Goal: Task Accomplishment & Management: Use online tool/utility

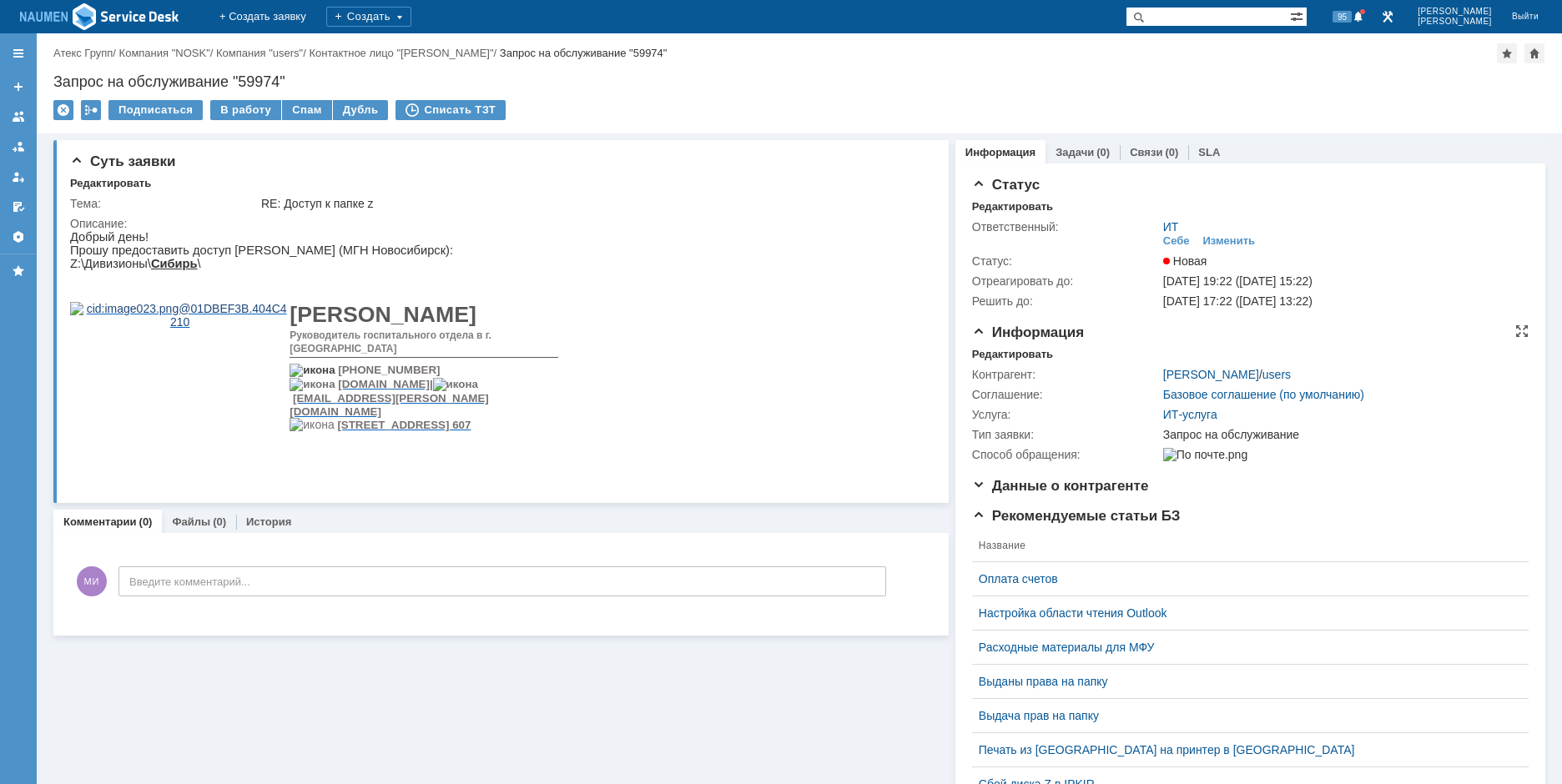
click at [1007, 365] on td "Контрагент:" at bounding box center [1067, 374] width 188 height 20
click at [1012, 350] on div "Редактировать" at bounding box center [1013, 354] width 81 height 13
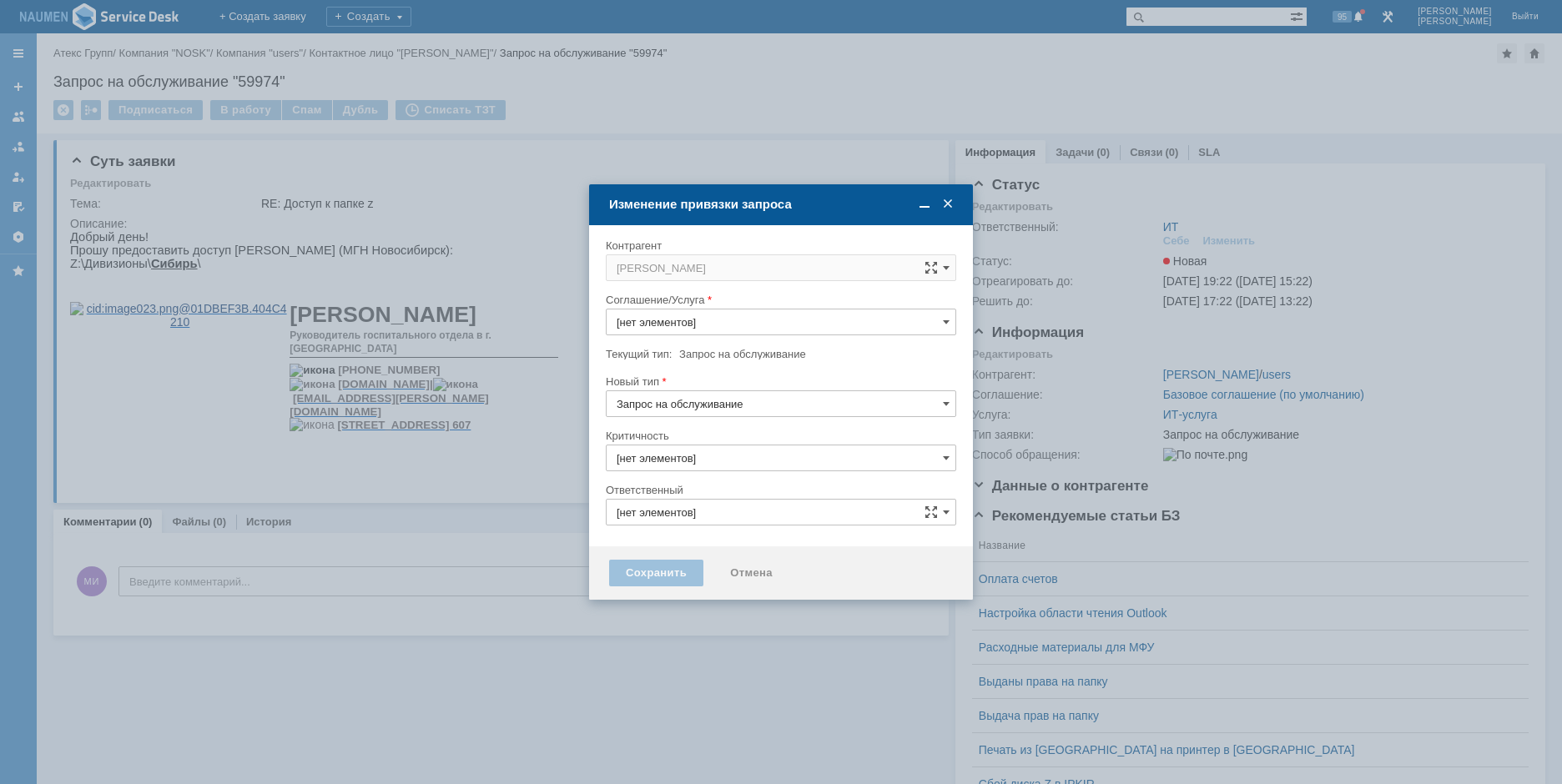
type input "ИТ"
type input "3. Низкая"
type input "ИТ-услуга"
type input "[не указано]"
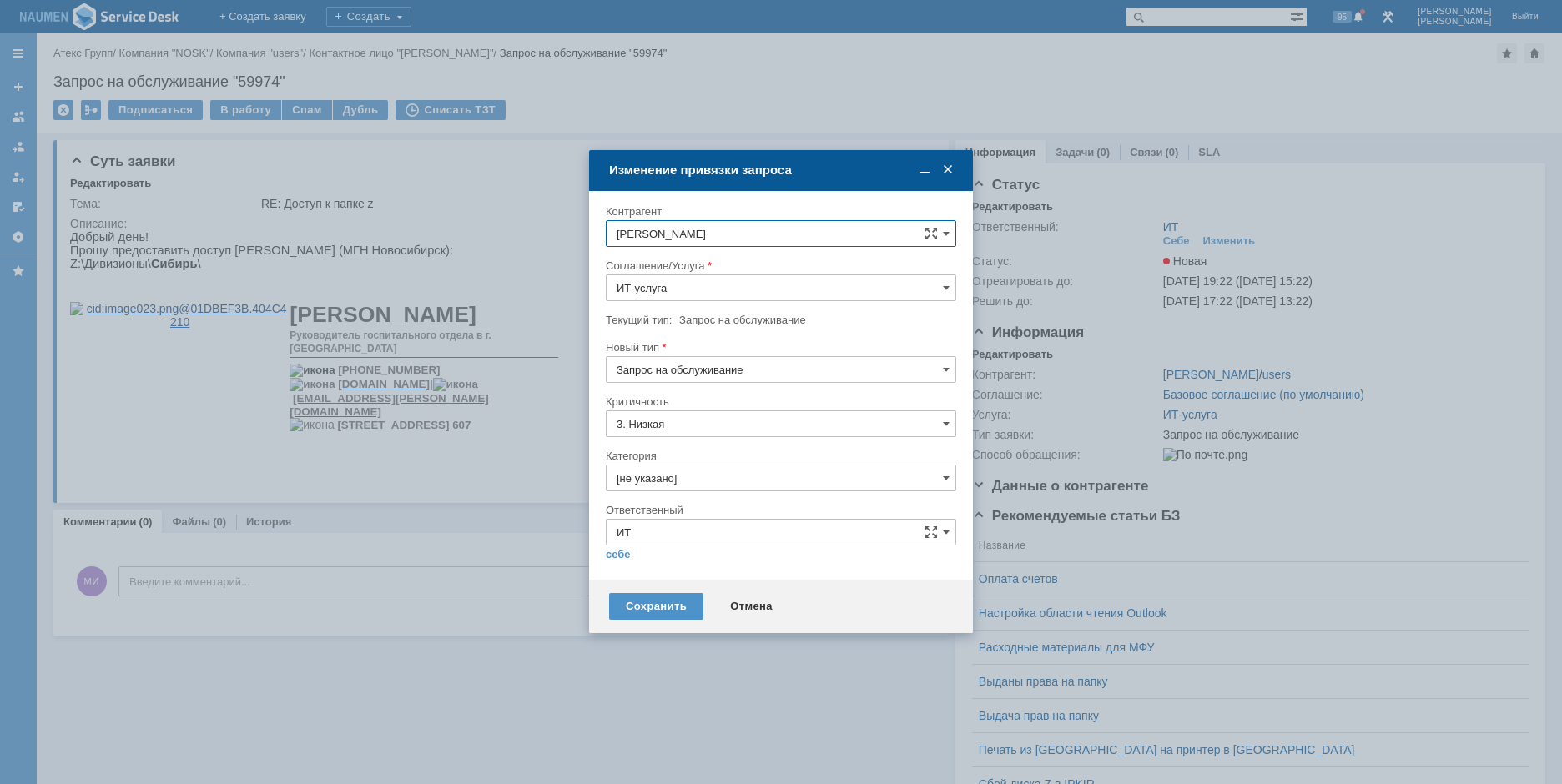
click at [694, 472] on input "[не указано]" at bounding box center [781, 478] width 351 height 27
click at [683, 580] on div "Назначение доступа (файловые ресурсы)" at bounding box center [781, 572] width 349 height 27
type input "Назначение доступа (файловые ресурсы)"
click at [622, 551] on link "себе" at bounding box center [618, 554] width 25 height 13
type input "[PERSON_NAME]"
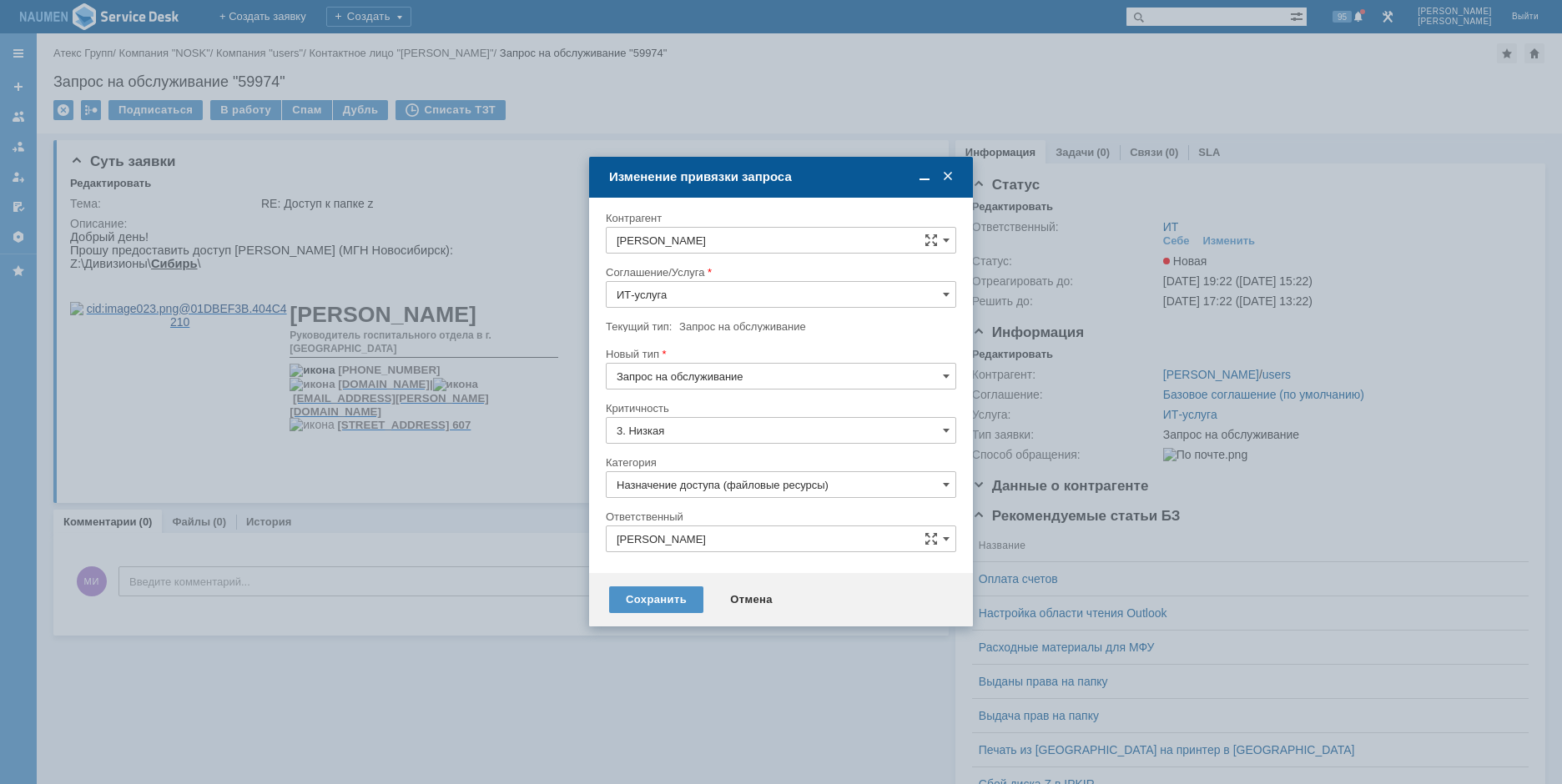
drag, startPoint x: 670, startPoint y: 618, endPoint x: 685, endPoint y: 606, distance: 19.2
click at [671, 618] on div "Сохранить Отмена" at bounding box center [781, 599] width 384 height 53
drag, startPoint x: 750, startPoint y: 586, endPoint x: 731, endPoint y: 592, distance: 19.9
click at [748, 586] on div "Сохранить Отмена" at bounding box center [781, 599] width 384 height 53
click at [670, 600] on div "Сохранить" at bounding box center [656, 600] width 94 height 27
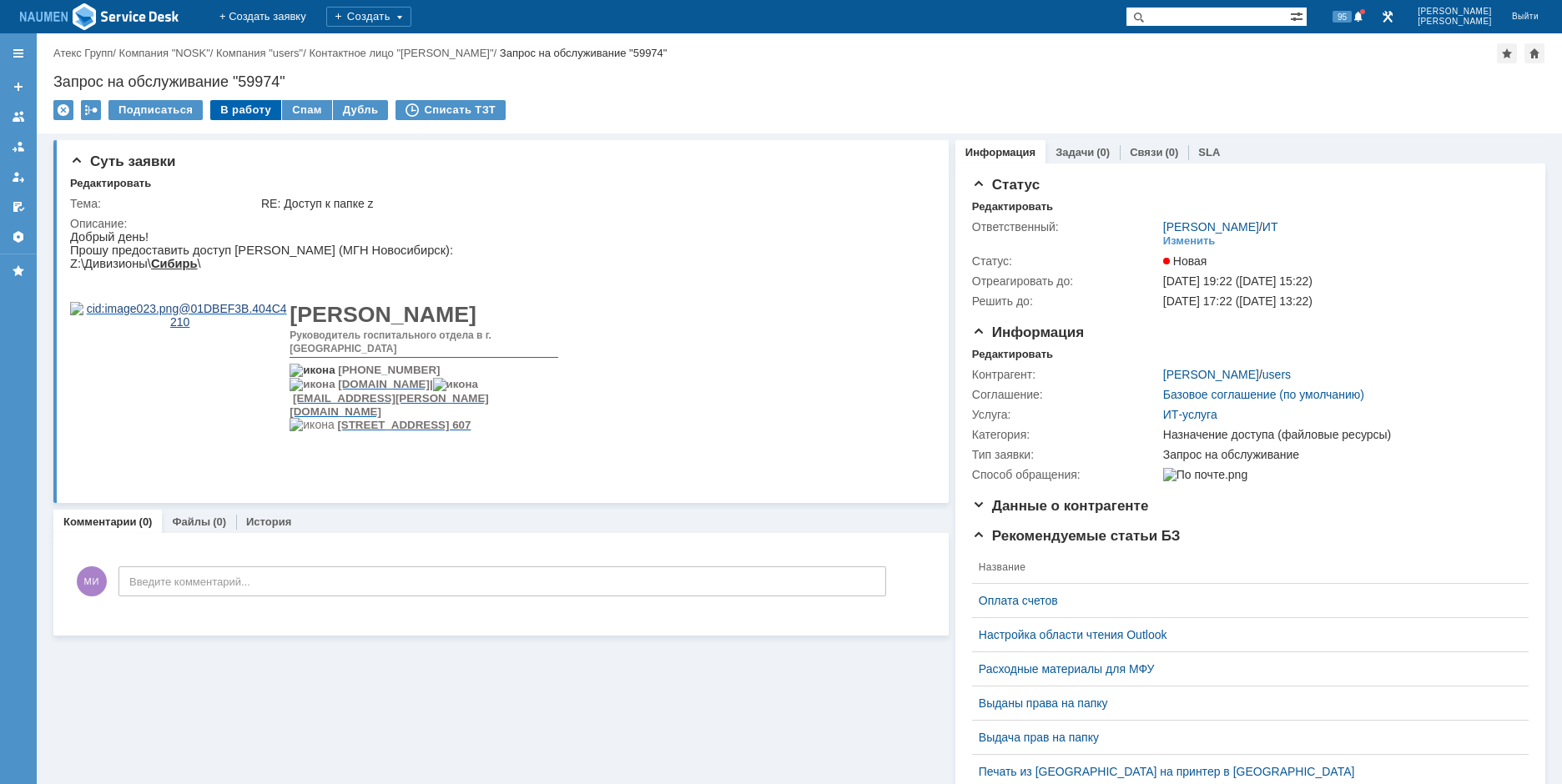
click at [227, 107] on div "В работу" at bounding box center [246, 110] width 71 height 20
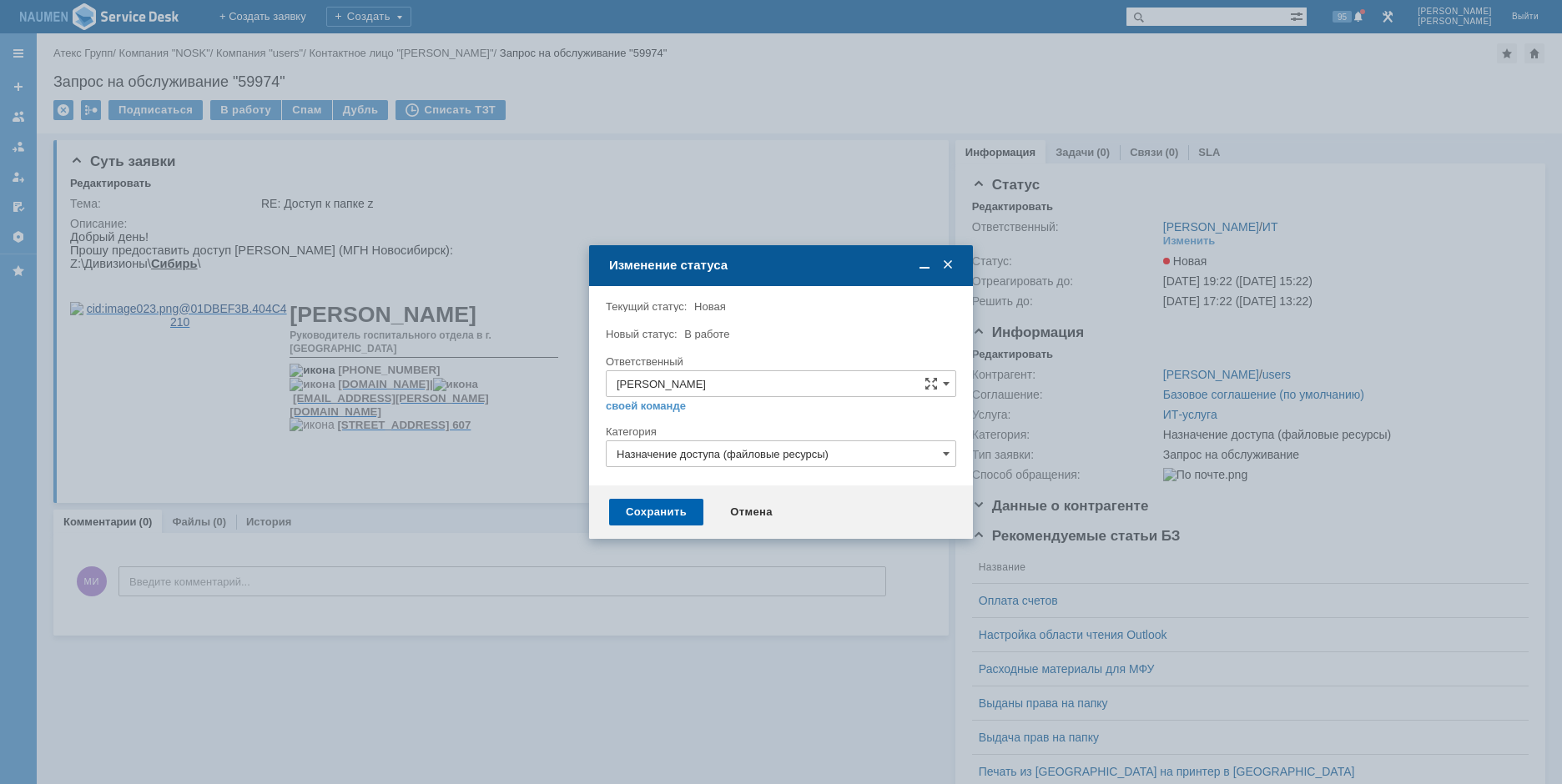
click at [638, 513] on div "Сохранить" at bounding box center [656, 512] width 94 height 27
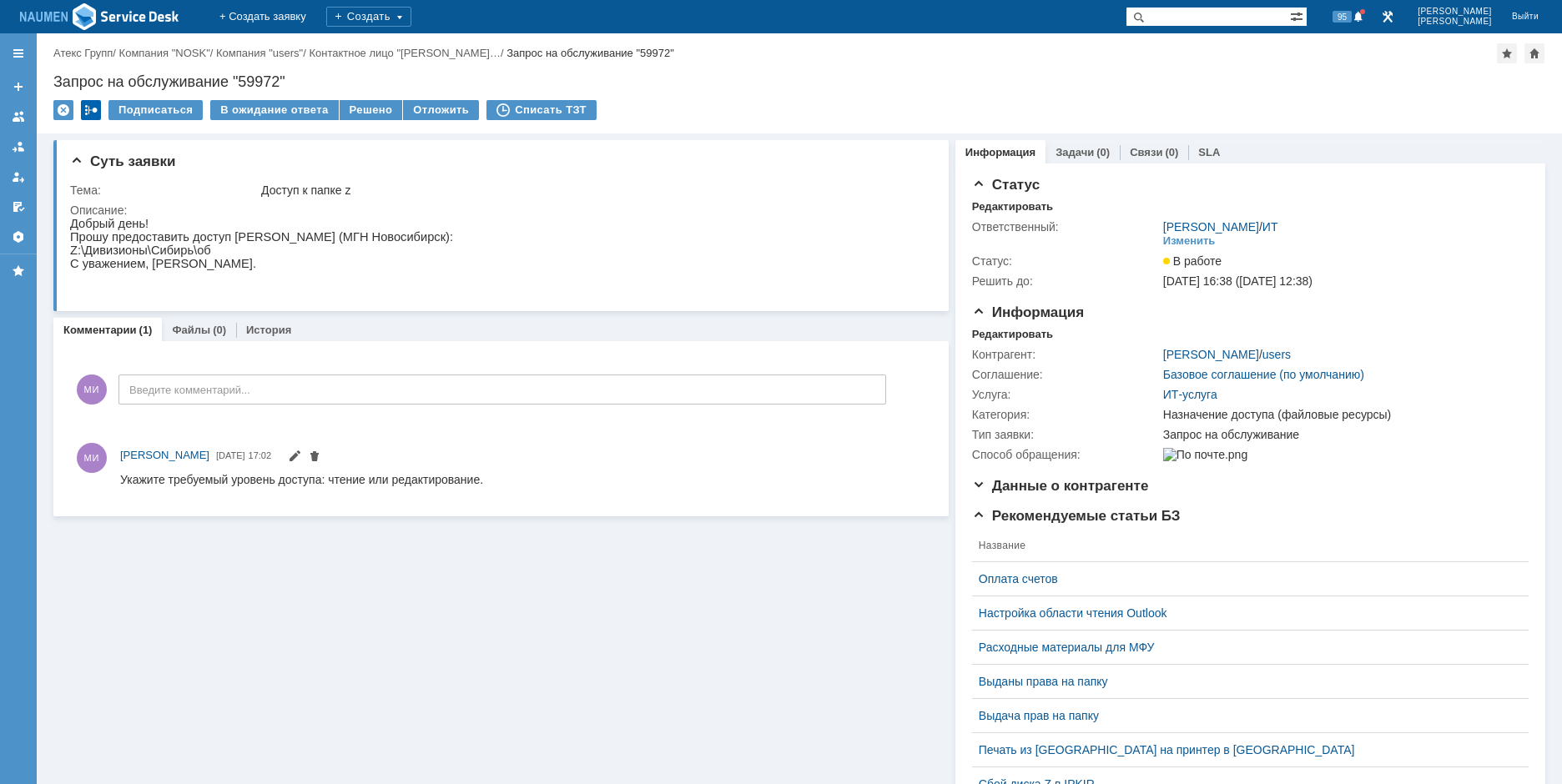
click at [84, 110] on div at bounding box center [91, 110] width 20 height 20
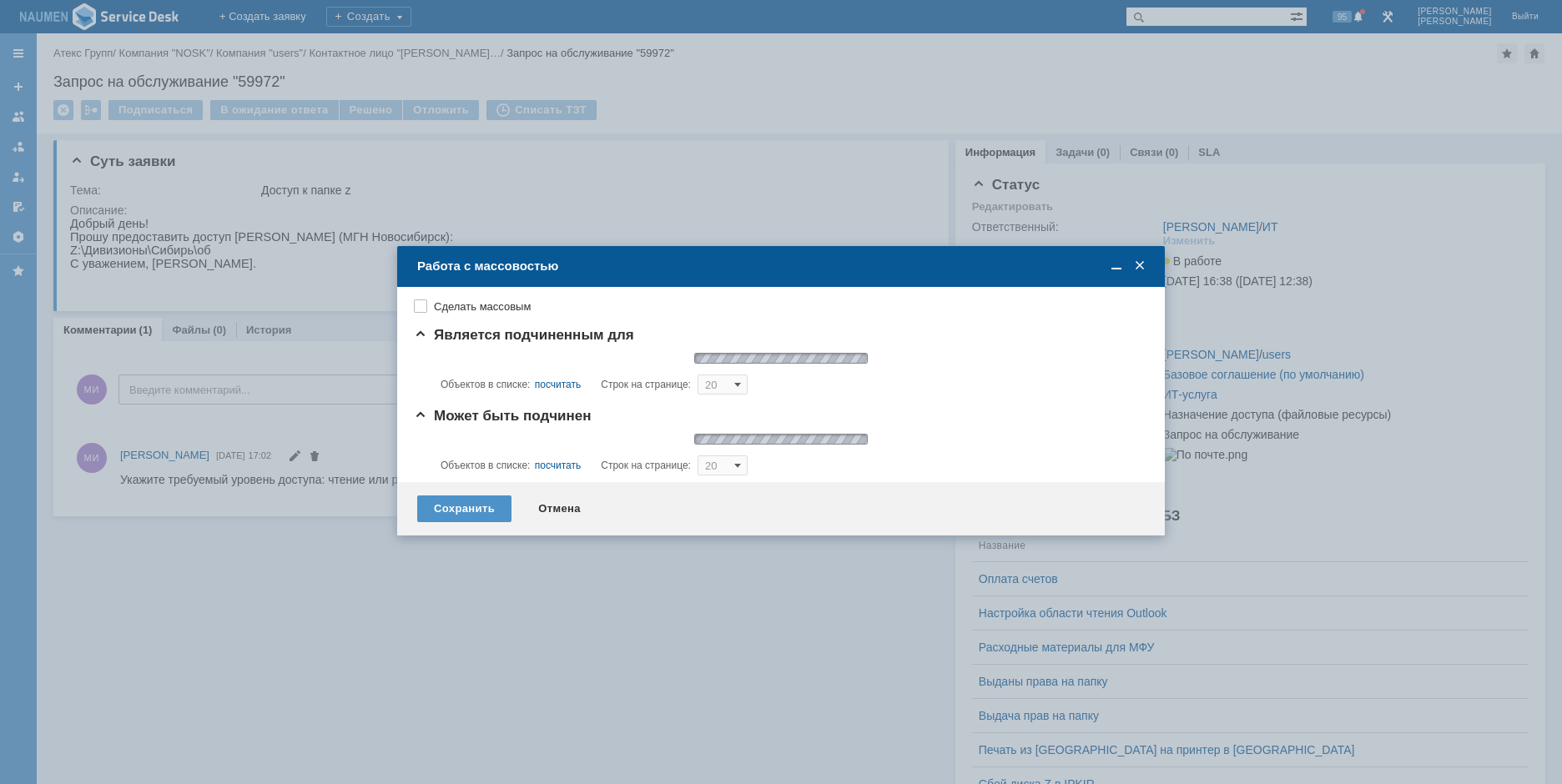
type input "20"
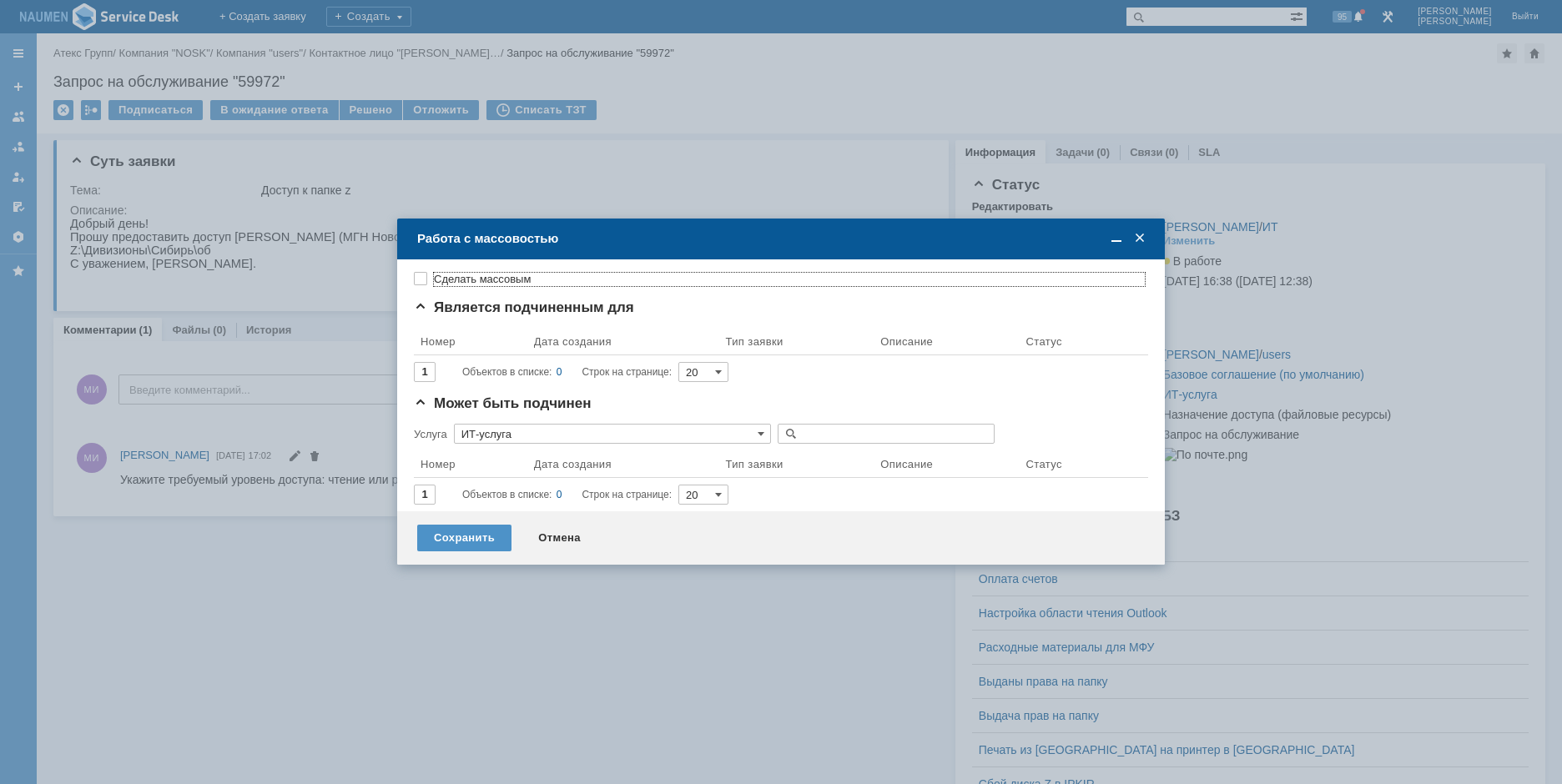
click at [454, 271] on div "Сделать массовым Является подчиненным для Результаты поиска: 1 Объектов в списк…" at bounding box center [780, 385] width 734 height 238
click at [455, 274] on label "Сделать массовым" at bounding box center [789, 278] width 711 height 13
checkbox input "true"
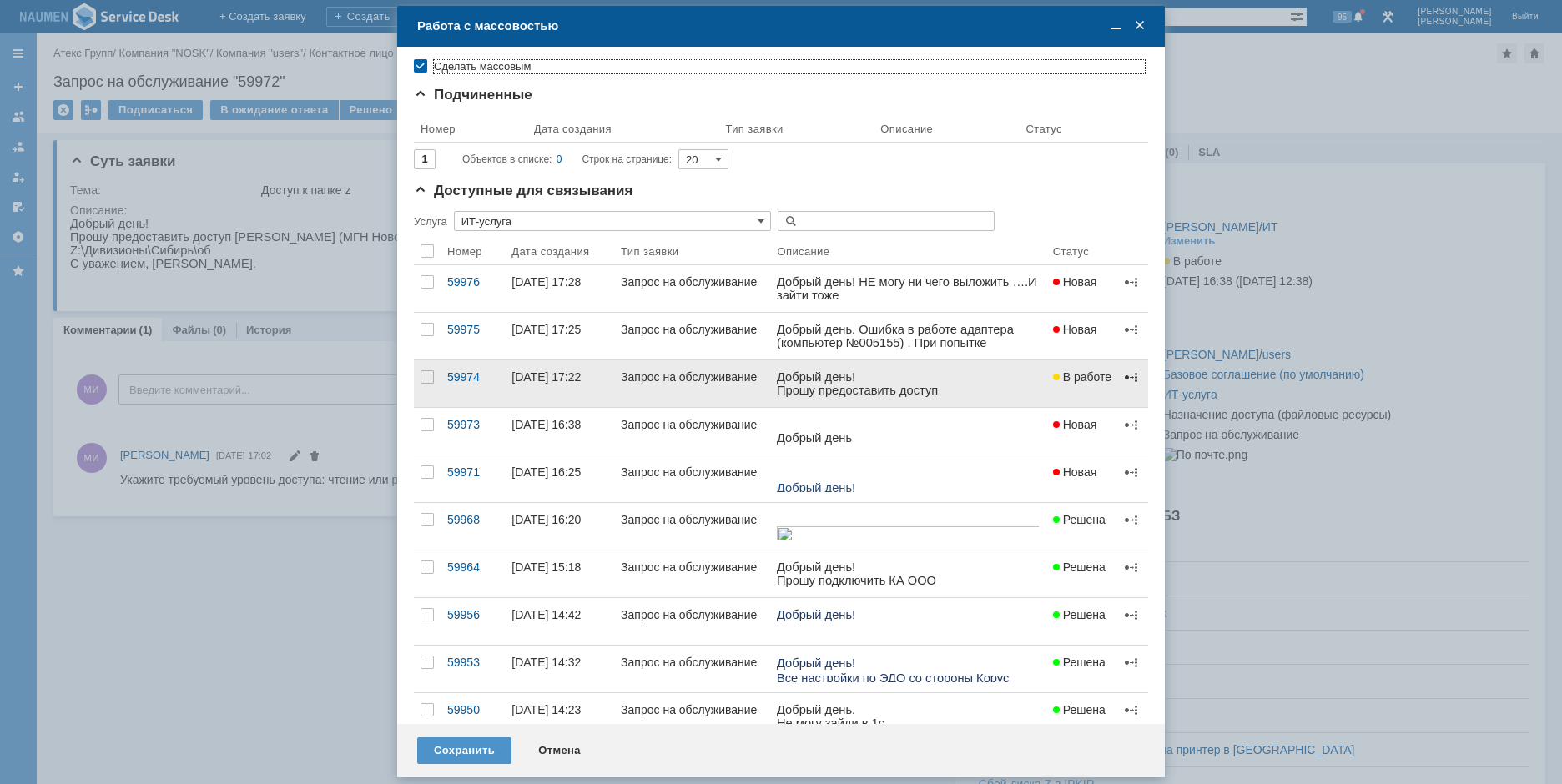
click at [1125, 378] on span at bounding box center [1131, 377] width 13 height 13
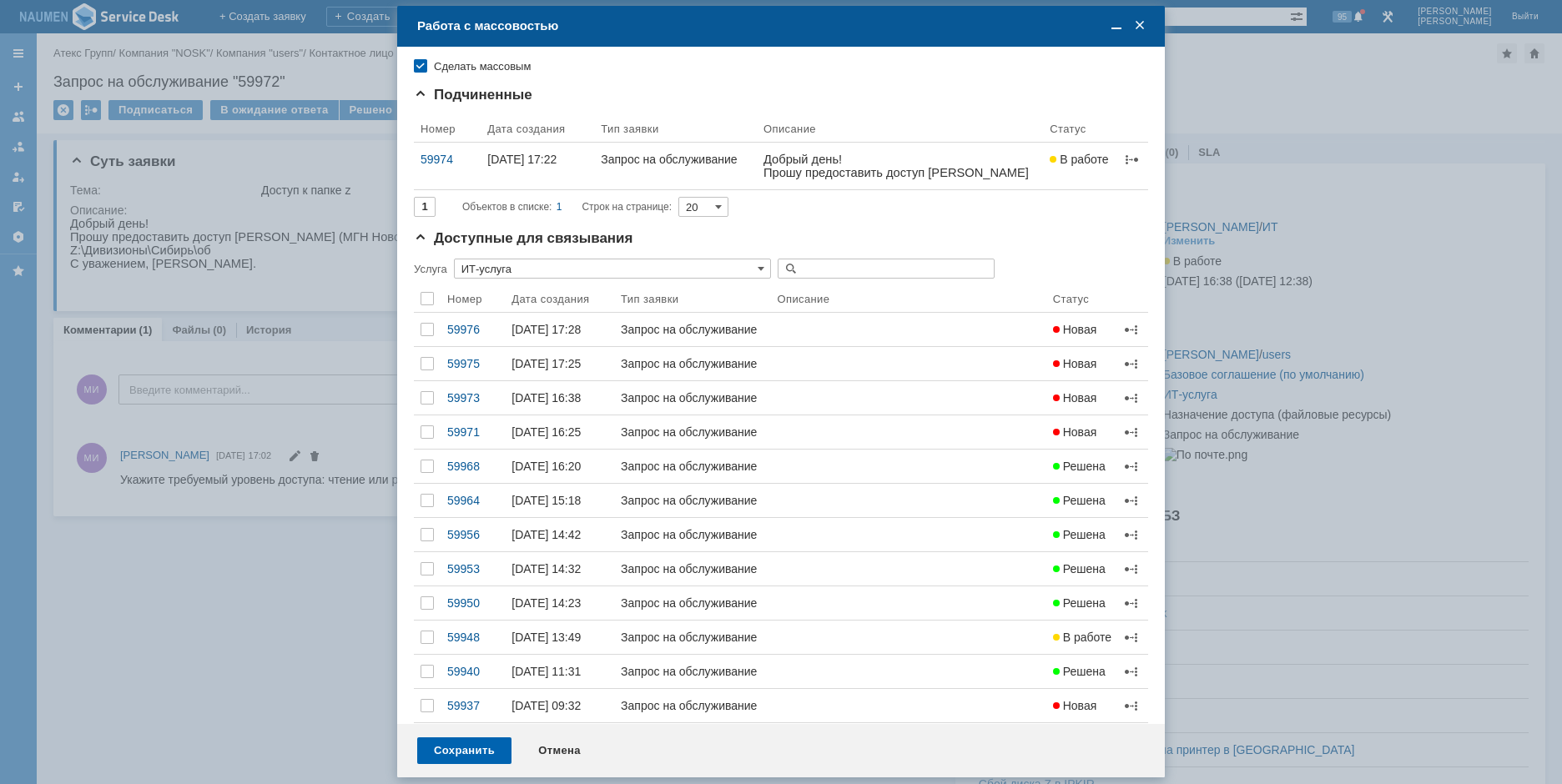
click at [481, 754] on div "Сохранить" at bounding box center [464, 750] width 94 height 27
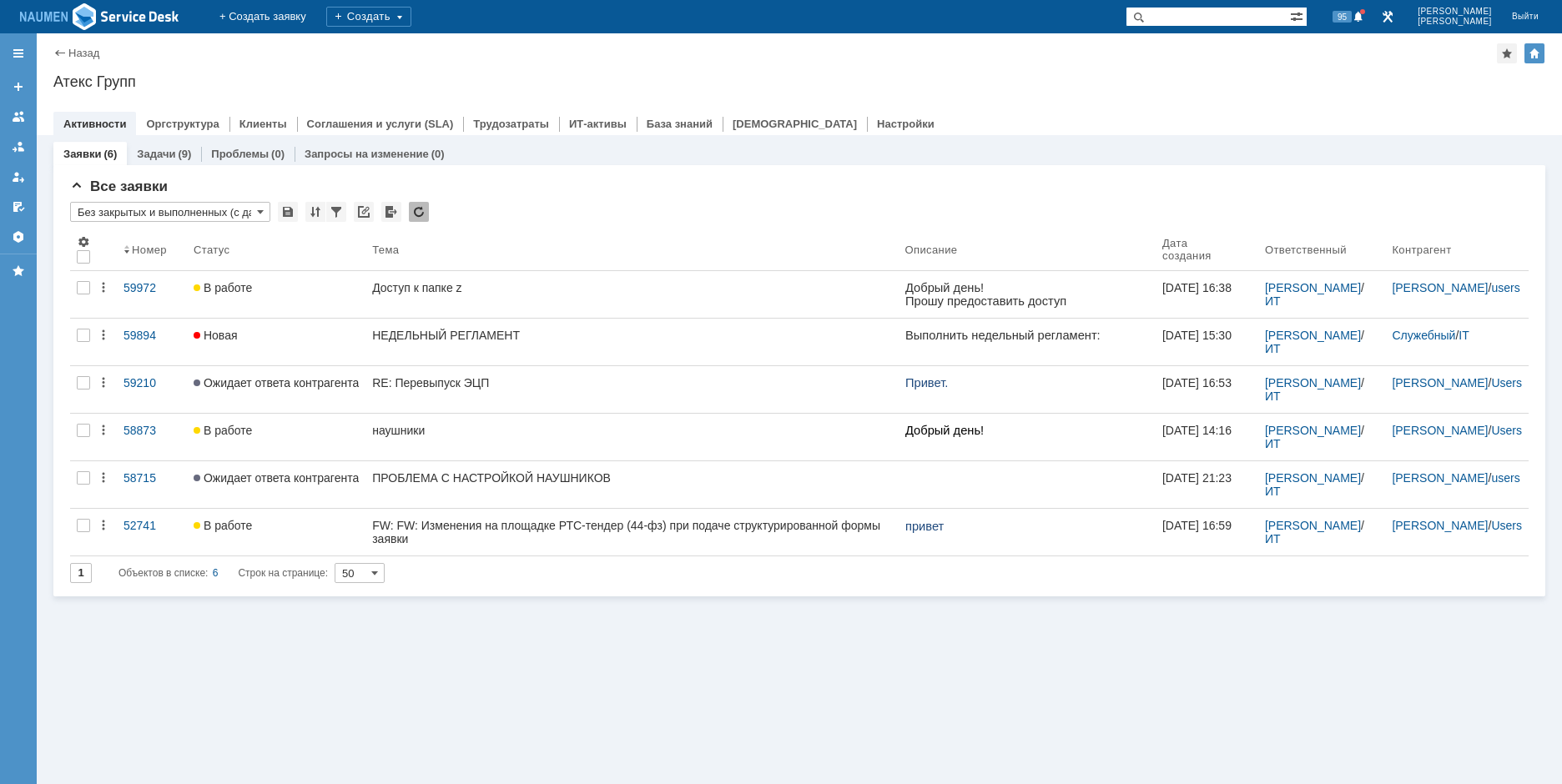
click at [1262, 99] on div "Назад | Атекс Групп Атекс Групп root$101 Активности Оргструктура Клиенты Соглаш…" at bounding box center [799, 84] width 1525 height 102
